Goal: Check status

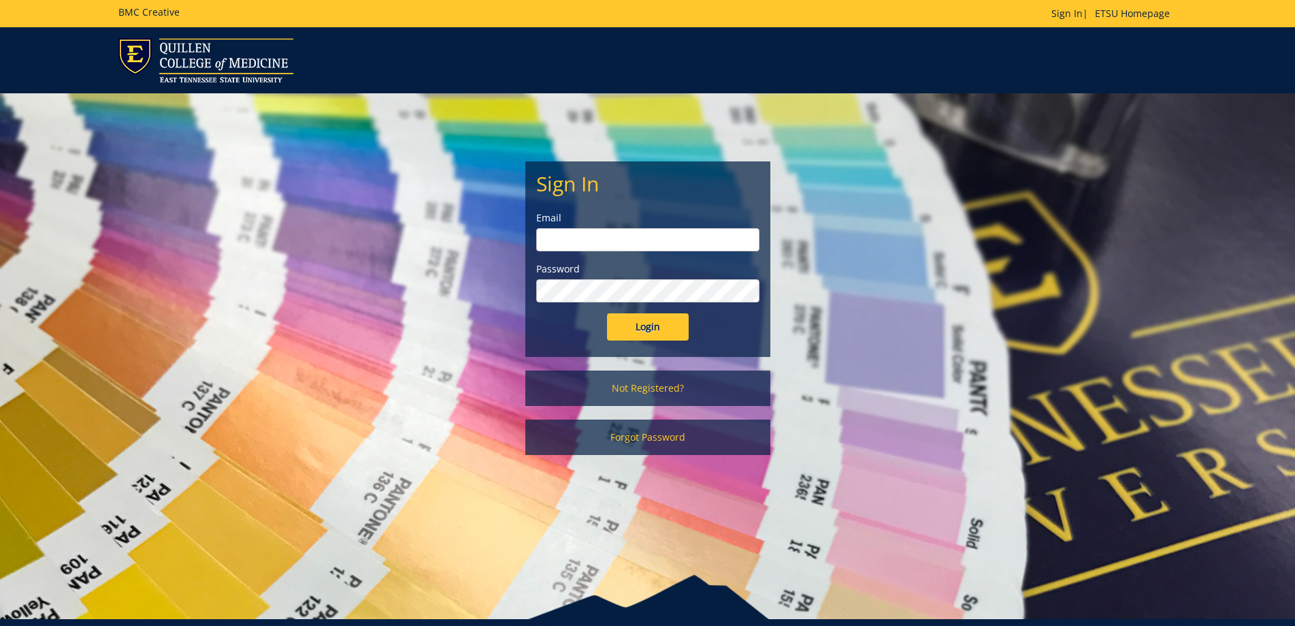
type input "[EMAIL_ADDRESS][DOMAIN_NAME]"
click at [673, 321] on input "Login" at bounding box center [648, 326] width 82 height 27
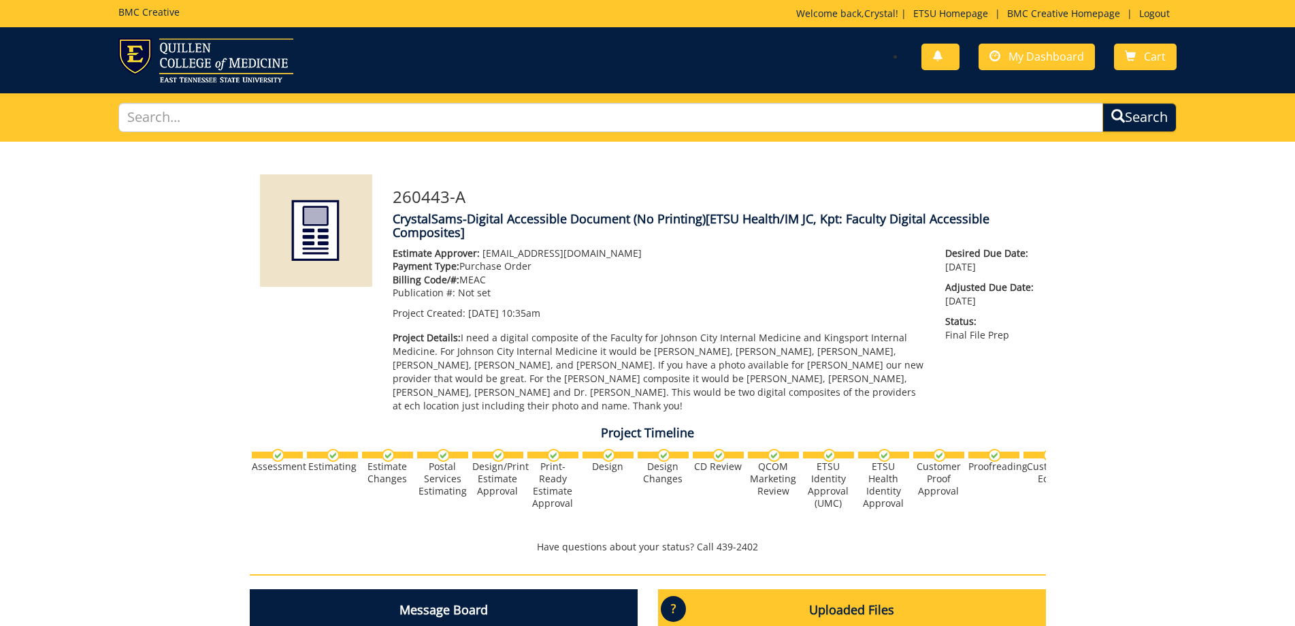
scroll to position [324, 0]
drag, startPoint x: 706, startPoint y: 530, endPoint x: 925, endPoint y: 530, distance: 219.2
click at [925, 530] on div "Project Timeline Assessment Estimating" at bounding box center [648, 489] width 817 height 141
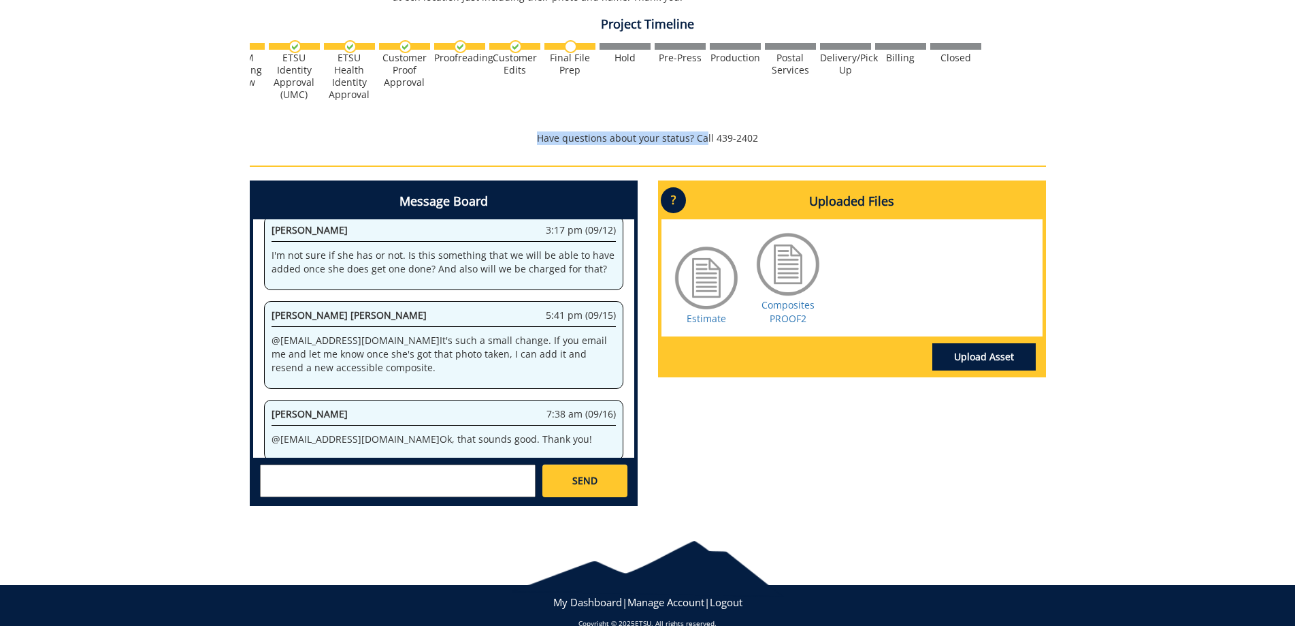
scroll to position [432, 0]
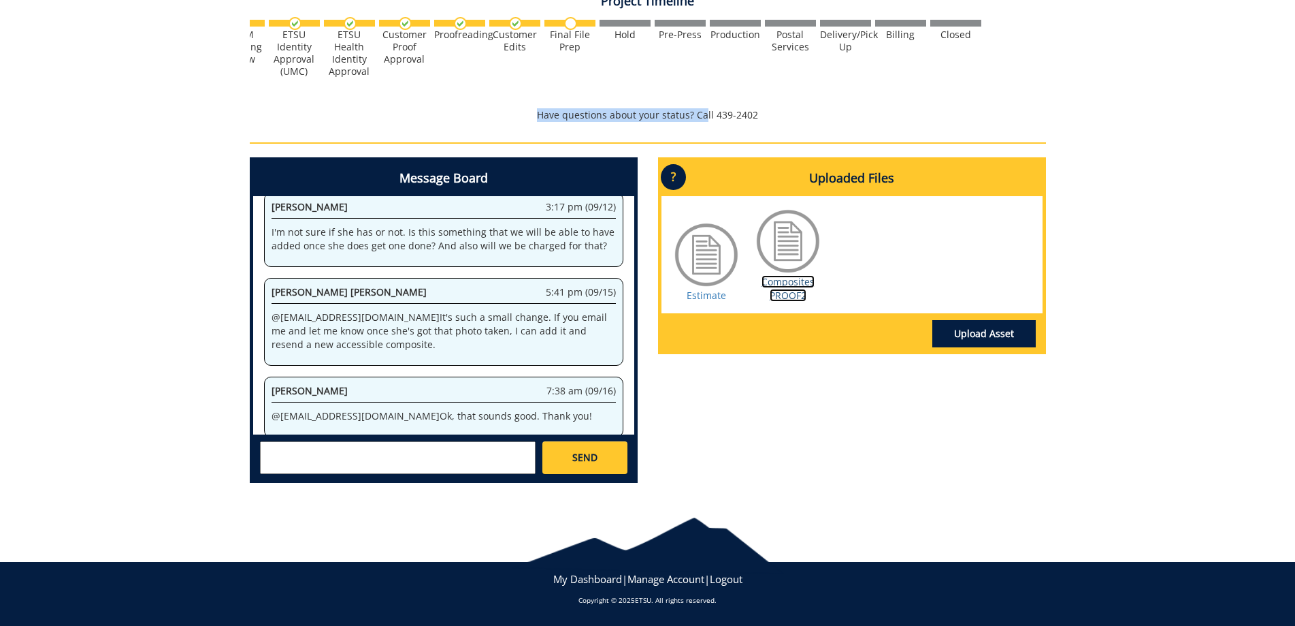
click at [805, 280] on link "Composites PROOF2" at bounding box center [788, 288] width 53 height 27
